Goal: Navigation & Orientation: Find specific page/section

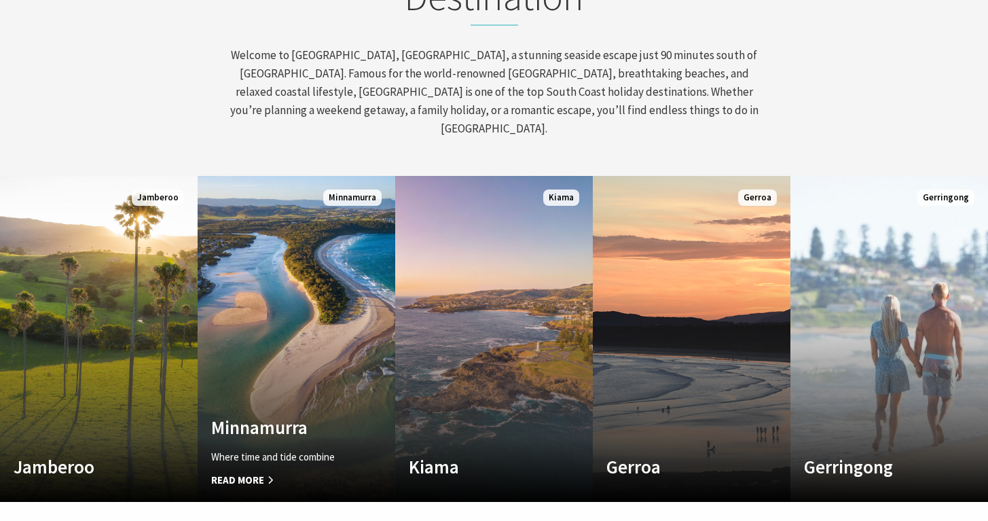
scroll to position [247, 998]
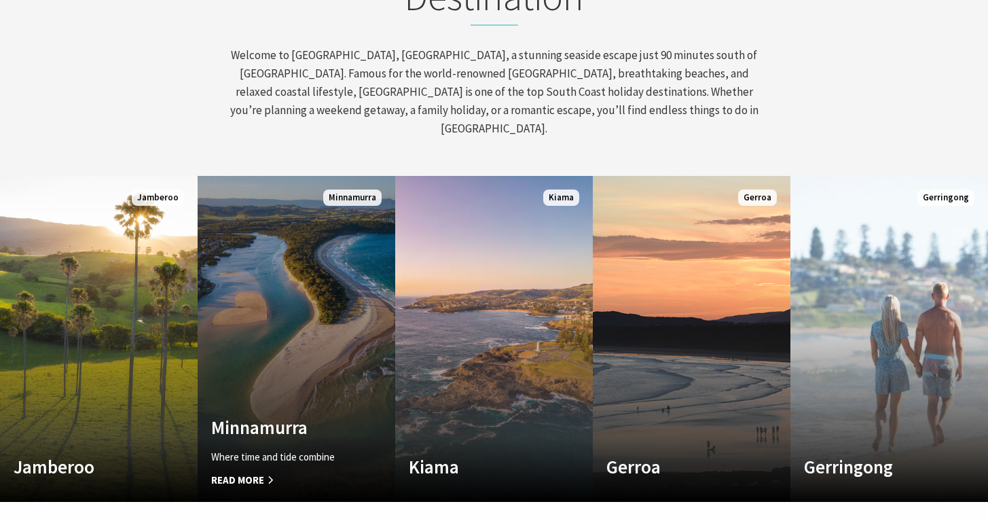
click at [236, 472] on span "Read More" at bounding box center [281, 480] width 141 height 16
